Goal: Navigation & Orientation: Find specific page/section

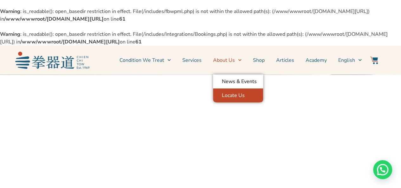
click at [240, 97] on link "Locate Us" at bounding box center [238, 95] width 50 height 14
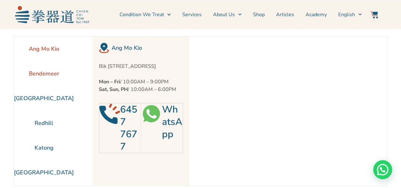
scroll to position [63, 0]
